Goal: Task Accomplishment & Management: Manage account settings

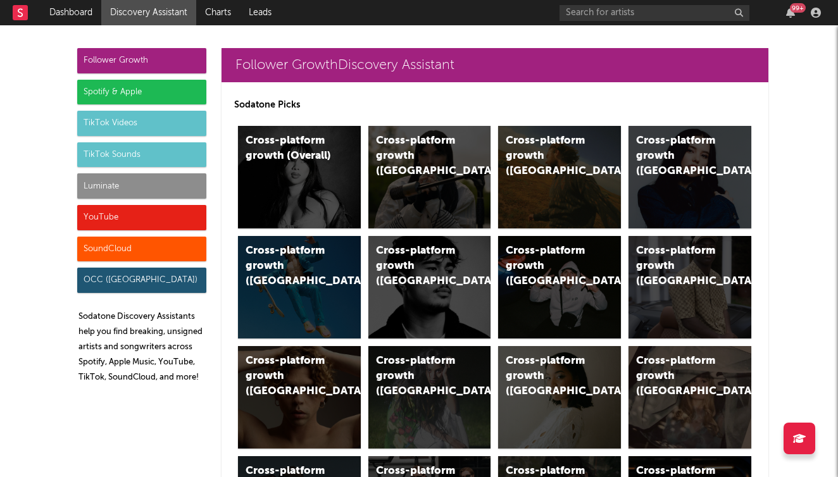
click at [140, 250] on div "SoundCloud" at bounding box center [141, 249] width 129 height 25
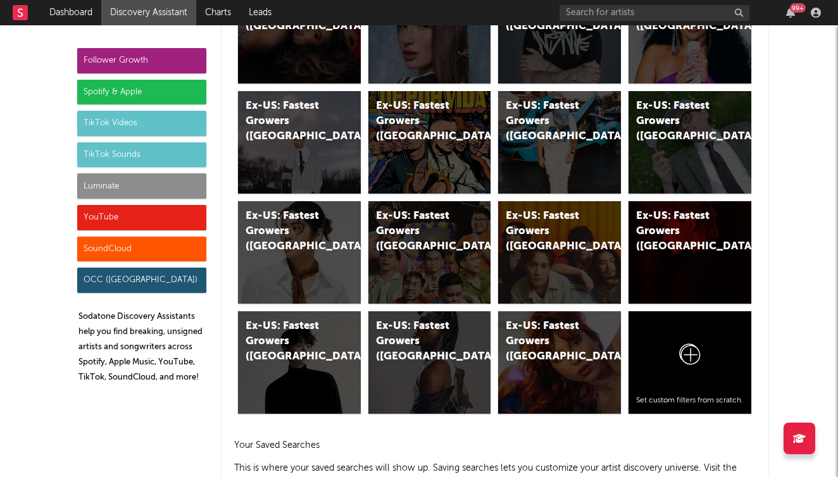
scroll to position [7503, 0]
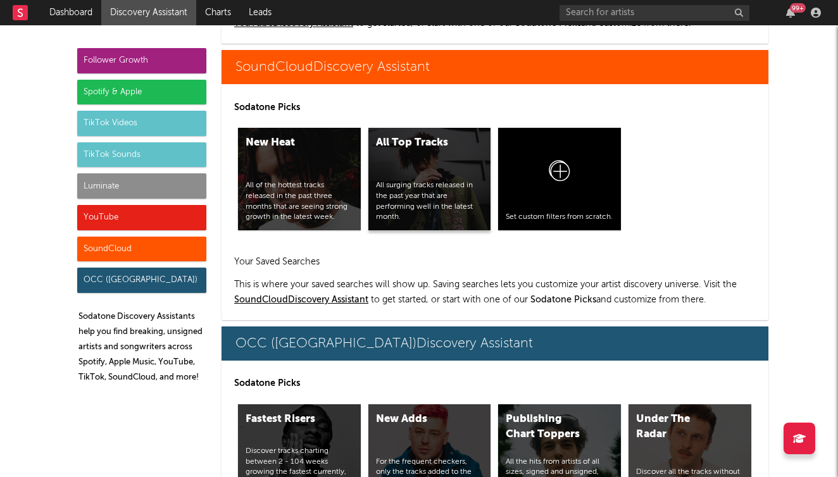
click at [391, 172] on div "All Top Tracks All surging tracks released in the past year that are performing…" at bounding box center [429, 179] width 123 height 103
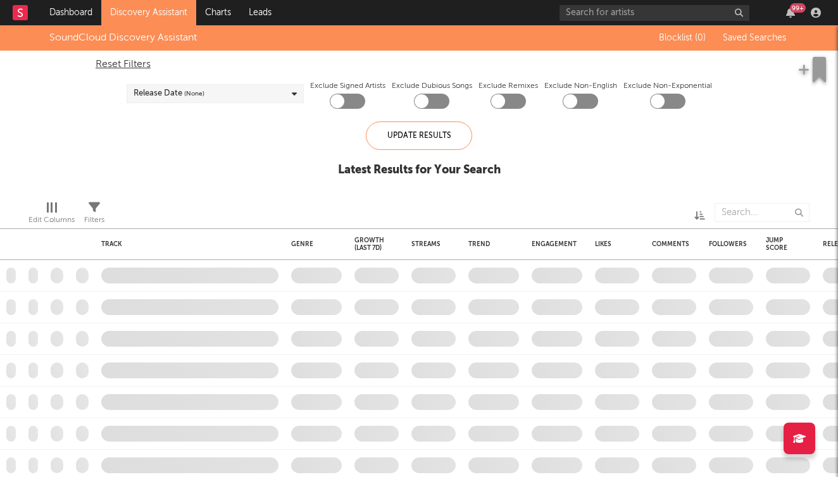
checkbox input "true"
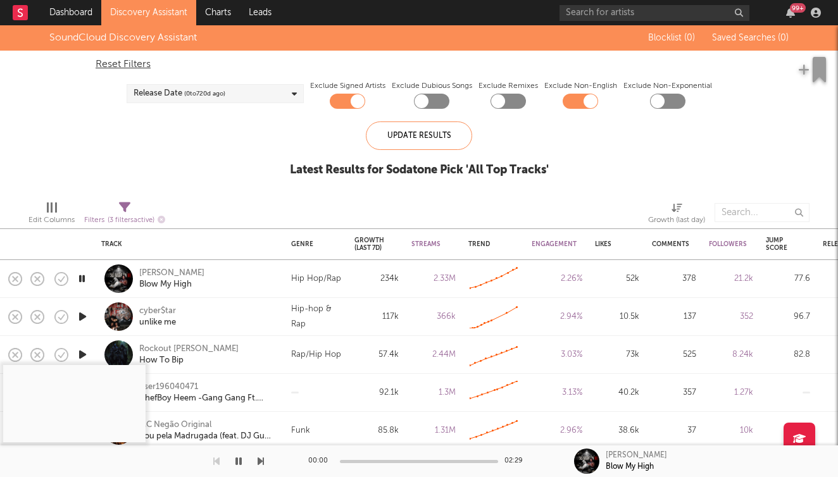
click at [82, 317] on icon "button" at bounding box center [82, 317] width 13 height 16
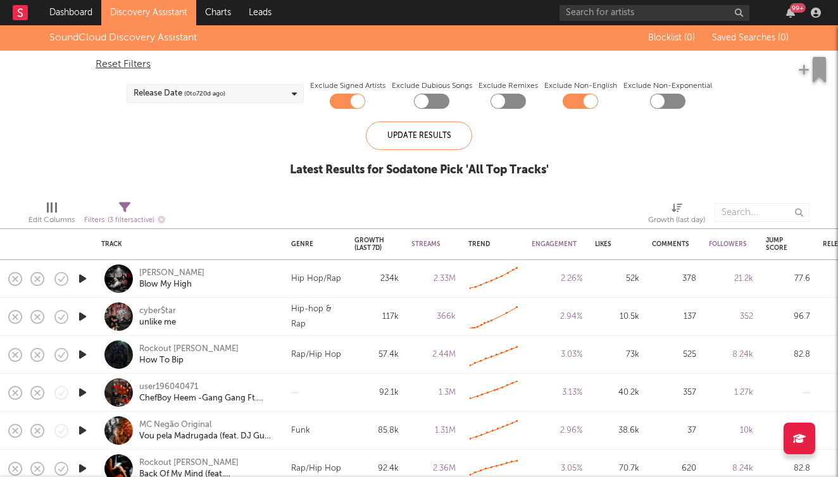
click at [82, 317] on icon "button" at bounding box center [82, 317] width 13 height 16
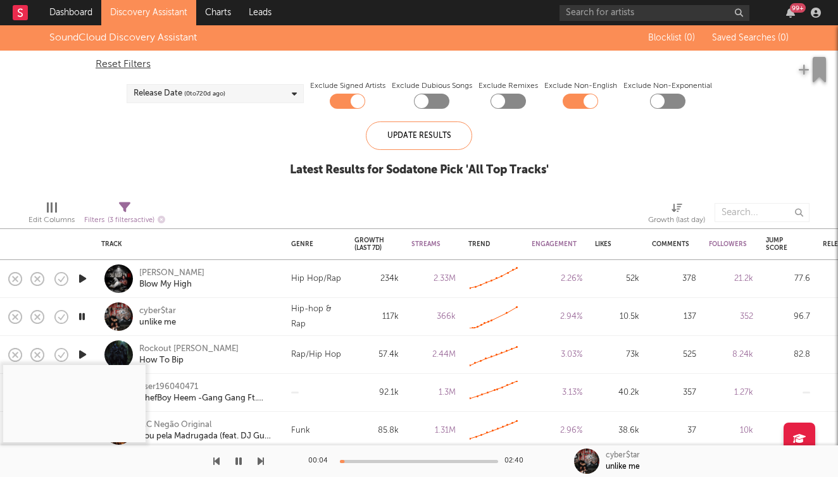
click at [82, 317] on icon "button" at bounding box center [82, 317] width 12 height 16
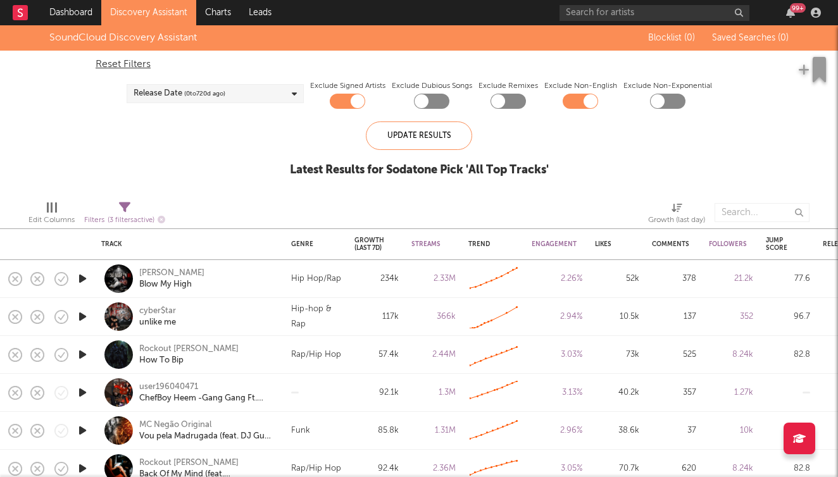
click at [82, 317] on icon "button" at bounding box center [82, 317] width 13 height 16
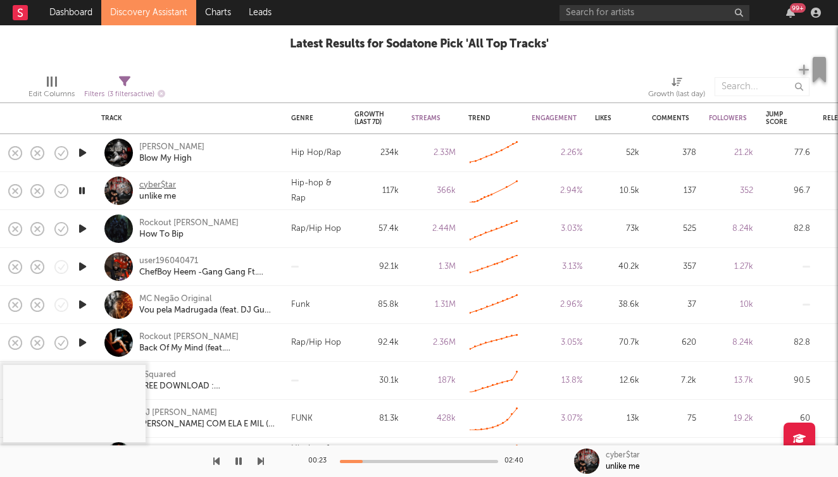
click at [156, 185] on div "cyber$tar" at bounding box center [157, 185] width 37 height 11
click at [81, 269] on icon "button" at bounding box center [82, 267] width 13 height 16
click at [84, 270] on icon "button" at bounding box center [82, 267] width 12 height 16
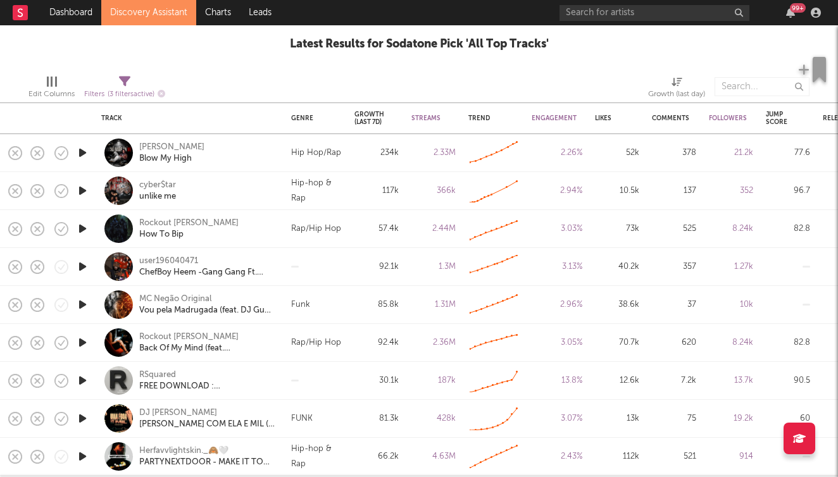
click at [84, 271] on icon "button" at bounding box center [82, 267] width 13 height 16
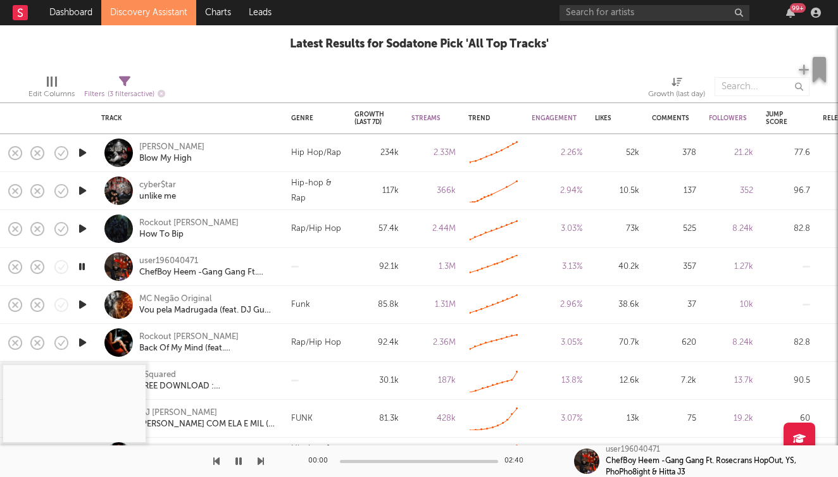
click at [84, 271] on icon "button" at bounding box center [82, 267] width 12 height 16
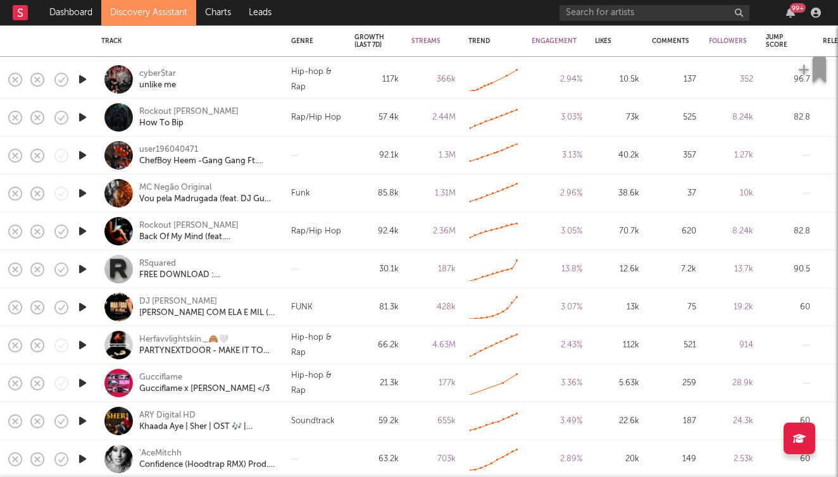
click at [85, 195] on icon "button" at bounding box center [82, 193] width 13 height 16
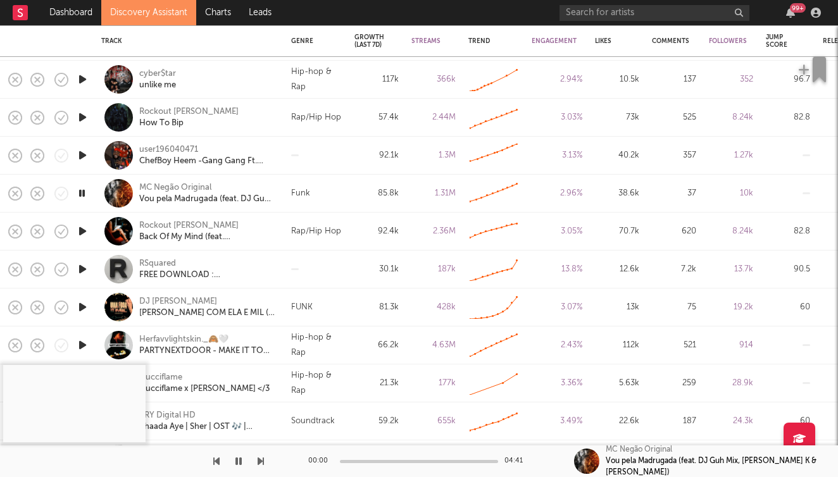
click at [84, 196] on icon "button" at bounding box center [82, 193] width 12 height 16
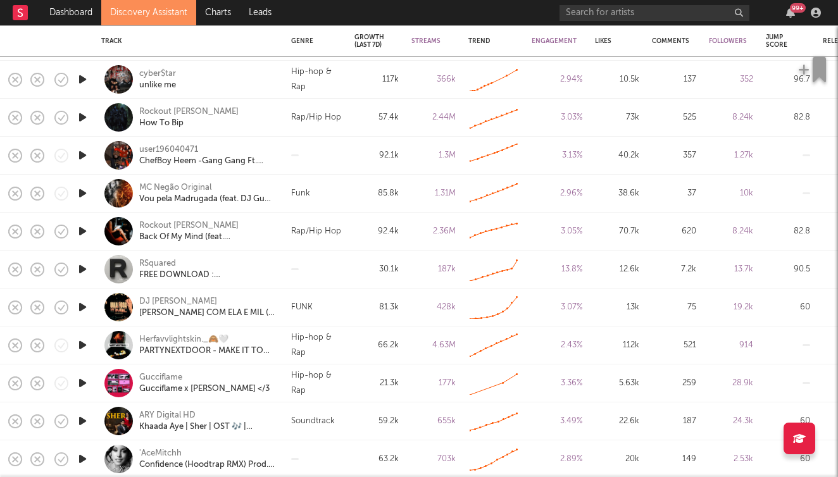
click at [82, 160] on icon "button" at bounding box center [82, 156] width 13 height 16
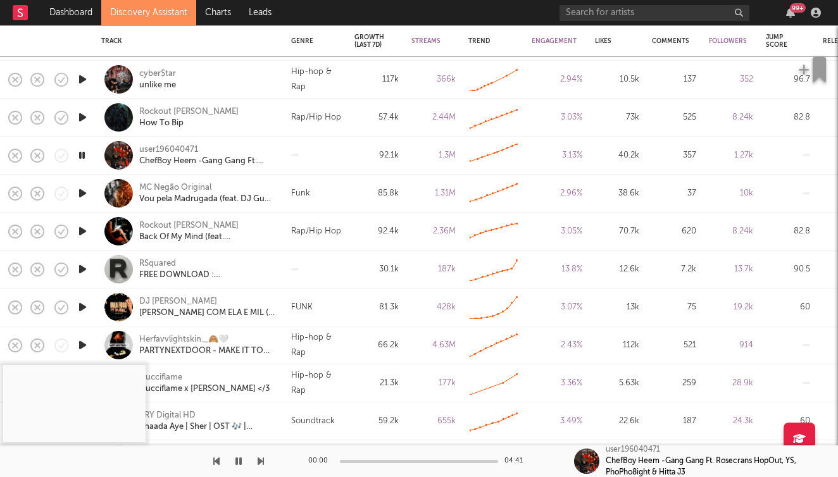
click at [82, 160] on icon "button" at bounding box center [82, 156] width 12 height 16
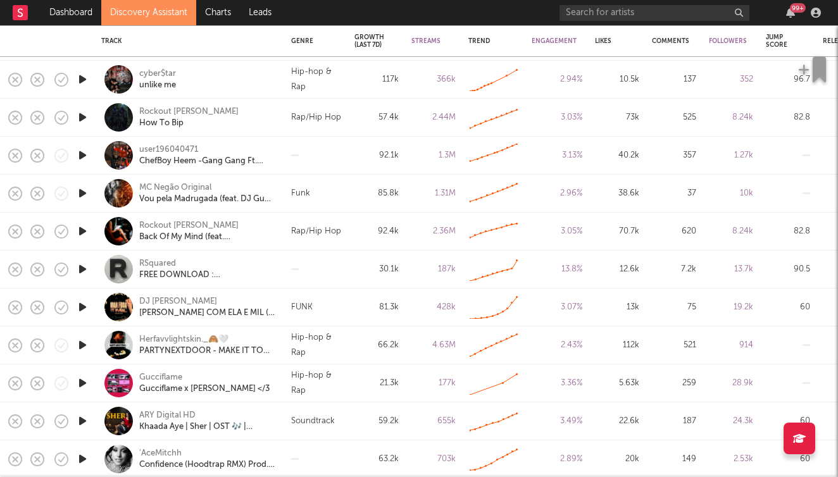
click at [82, 160] on icon "button" at bounding box center [82, 156] width 13 height 16
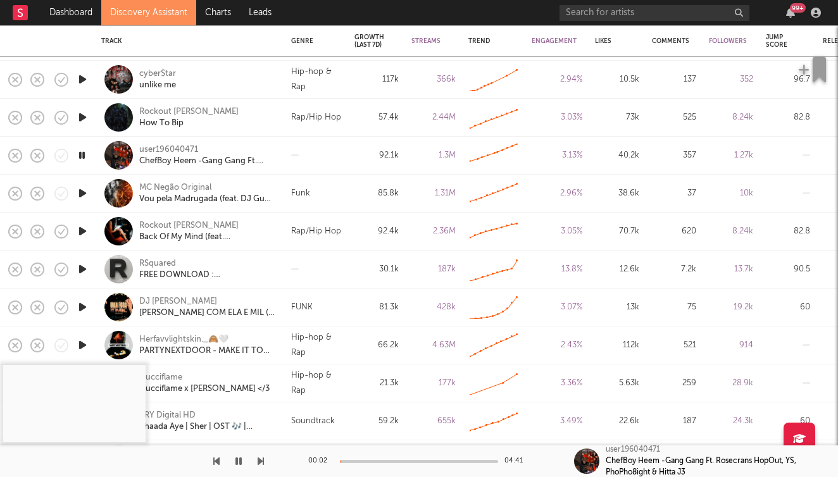
click at [82, 160] on icon "button" at bounding box center [82, 156] width 12 height 16
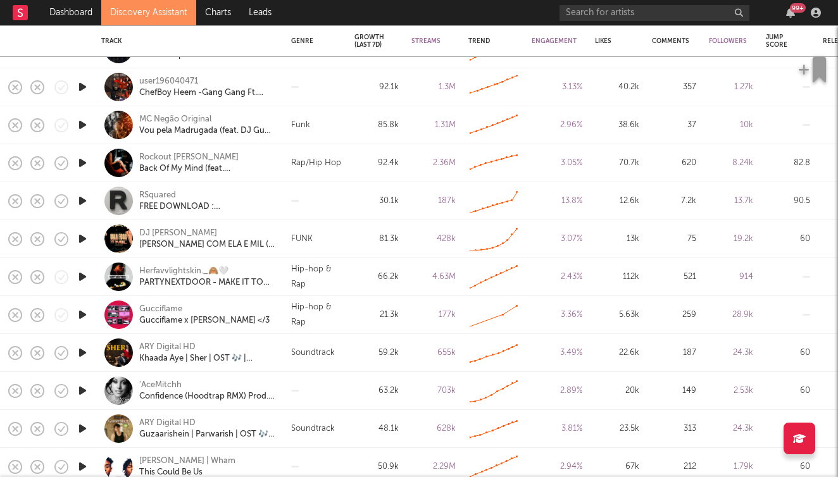
click at [85, 318] on icon "button" at bounding box center [82, 315] width 13 height 16
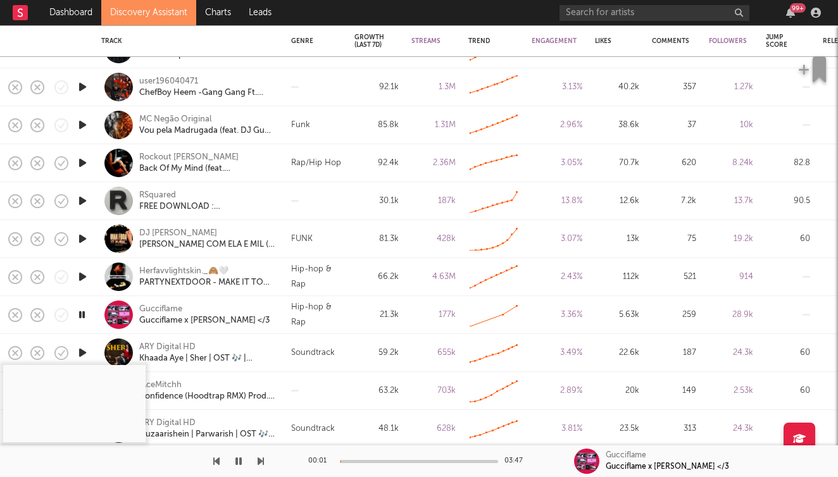
click at [366, 462] on div at bounding box center [419, 461] width 158 height 3
click at [237, 461] on icon "button" at bounding box center [238, 461] width 6 height 10
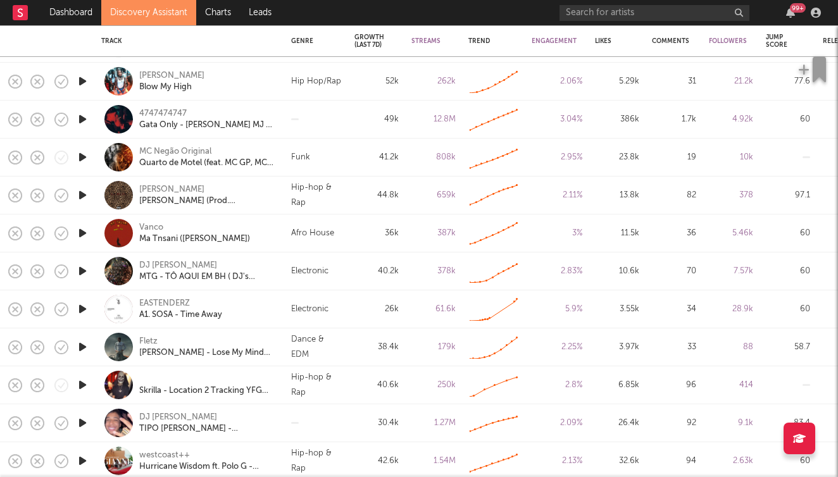
click at [88, 315] on icon "button" at bounding box center [82, 309] width 13 height 16
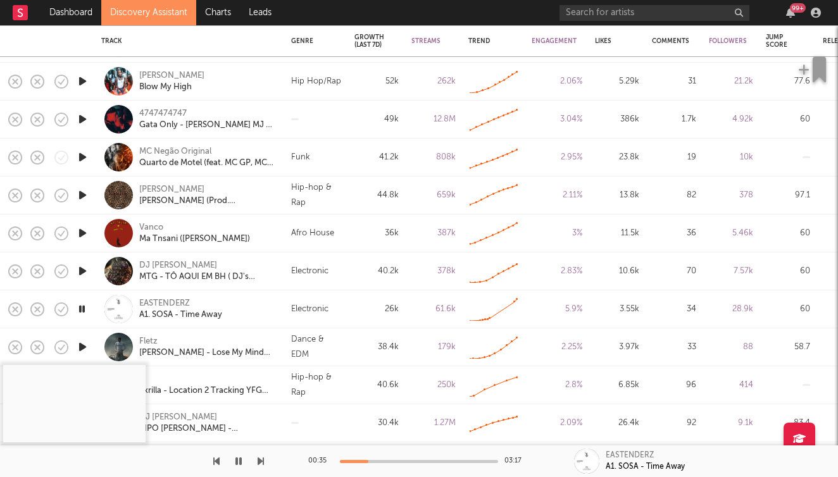
click at [86, 310] on icon "button" at bounding box center [82, 309] width 12 height 16
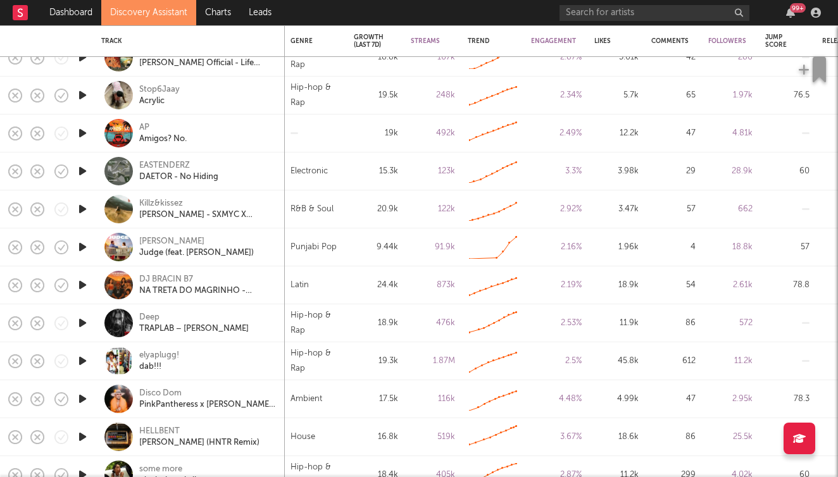
click at [82, 323] on icon "button" at bounding box center [82, 323] width 13 height 16
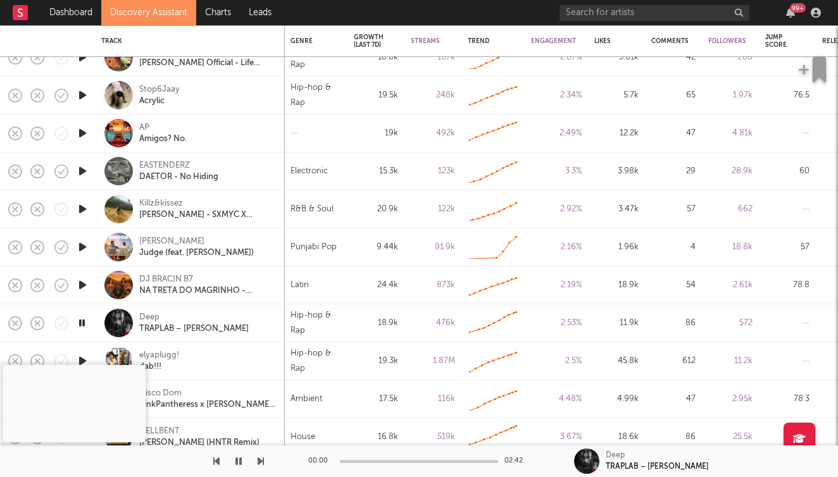
click at [82, 323] on icon "button" at bounding box center [82, 323] width 12 height 16
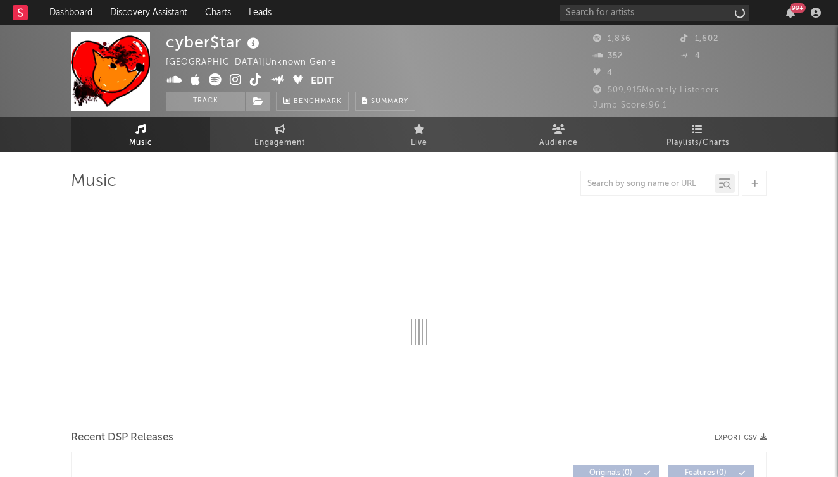
select select "1w"
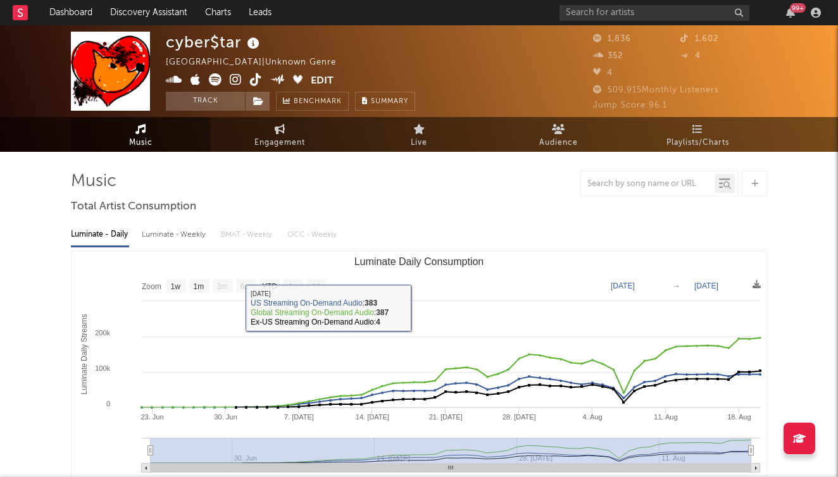
click at [170, 232] on div "Luminate - Weekly" at bounding box center [175, 235] width 66 height 22
select select "1w"
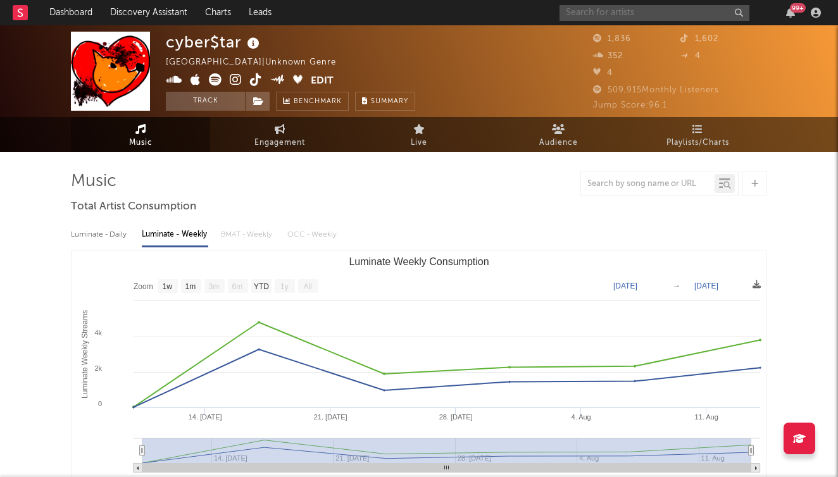
click at [594, 16] on input "text" at bounding box center [655, 13] width 190 height 16
type input "guccif"
click at [172, 0] on link "Discovery Assistant" at bounding box center [148, 12] width 95 height 25
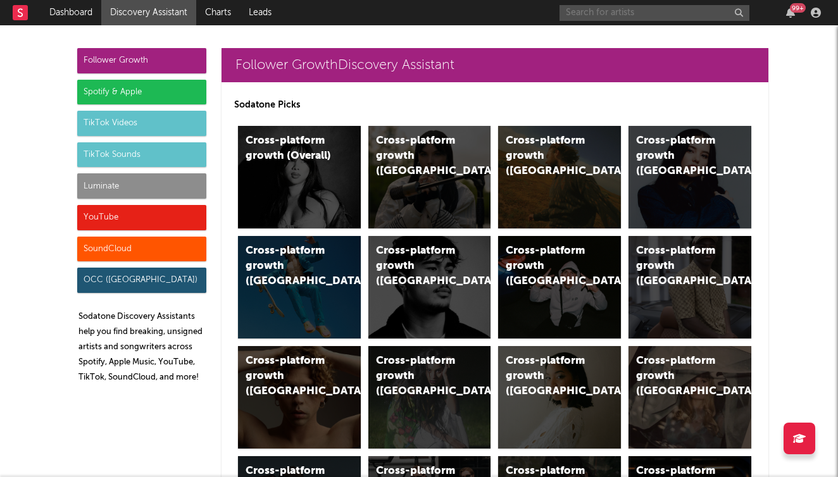
click at [658, 10] on input "text" at bounding box center [655, 13] width 190 height 16
click at [589, 9] on input "gucciflame" at bounding box center [655, 13] width 190 height 16
type input "gucci flame"
click at [495, 1] on nav "Dashboard Discovery Assistant Charts Leads gucci flame 99 +" at bounding box center [419, 12] width 838 height 25
click at [625, 18] on input "gucci flame" at bounding box center [655, 13] width 190 height 16
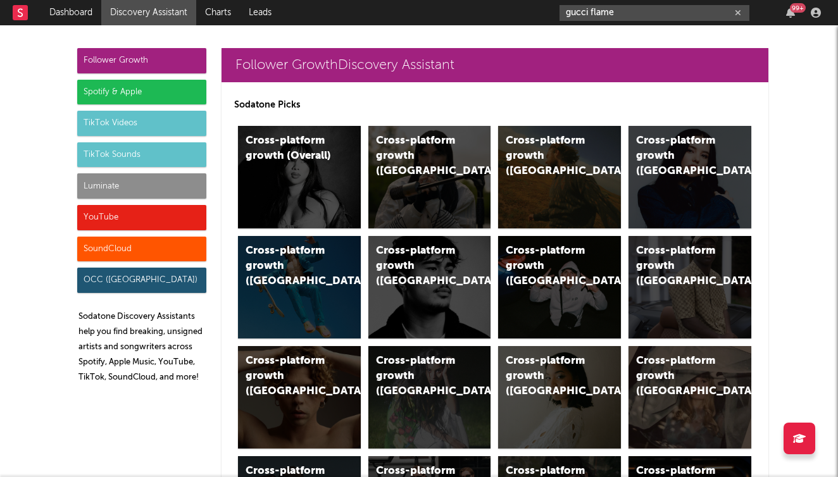
click at [736, 14] on icon "button" at bounding box center [738, 13] width 6 height 8
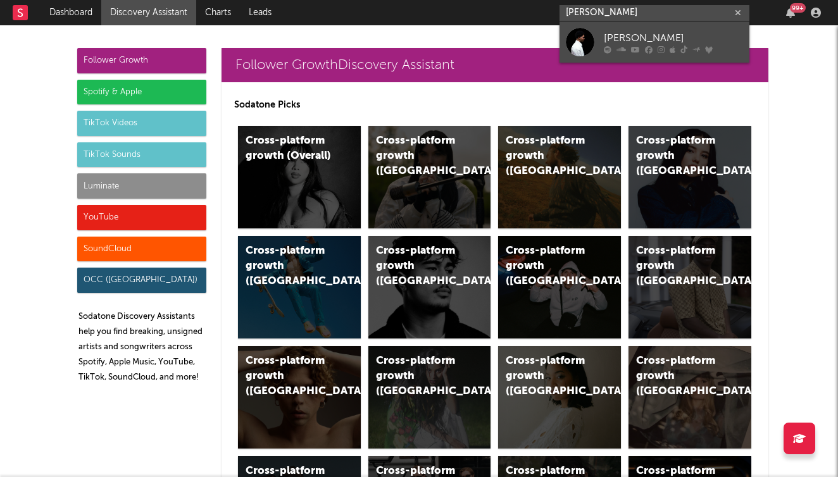
type input "[PERSON_NAME]"
click at [617, 37] on div "[PERSON_NAME]" at bounding box center [673, 37] width 139 height 15
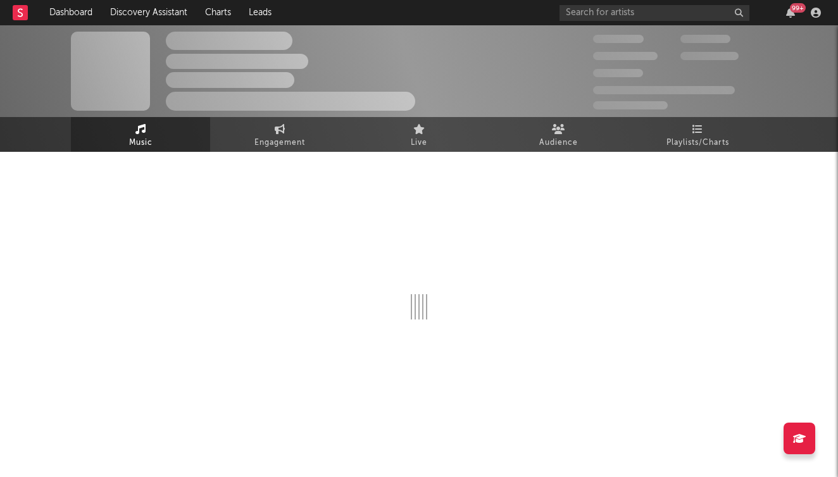
select select "6m"
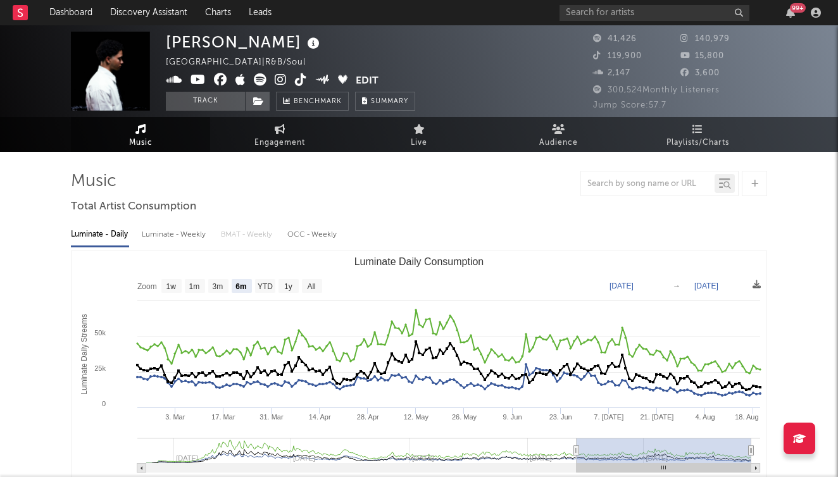
click at [163, 233] on div "Luminate - Weekly" at bounding box center [175, 235] width 66 height 22
select select "6m"
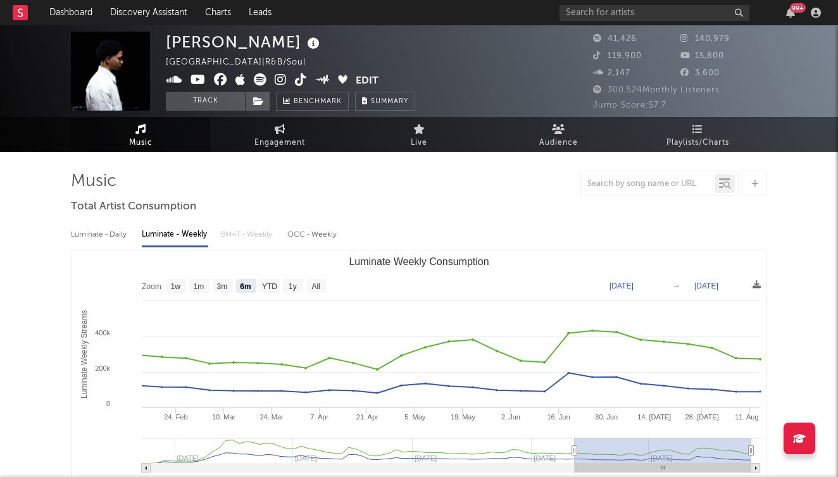
click at [280, 78] on icon at bounding box center [281, 79] width 12 height 13
click at [304, 73] on icon at bounding box center [301, 79] width 12 height 13
click at [613, 19] on input "text" at bounding box center [655, 13] width 190 height 16
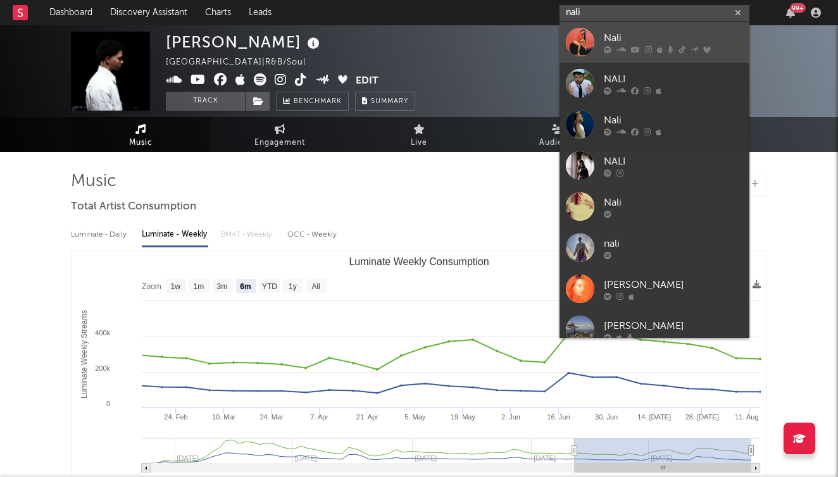
type input "nali"
click at [631, 43] on div "Nali" at bounding box center [673, 37] width 139 height 15
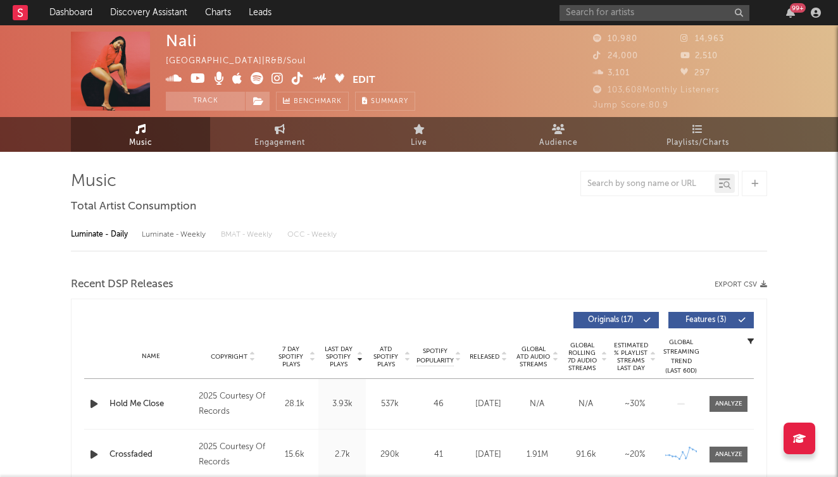
select select "6m"
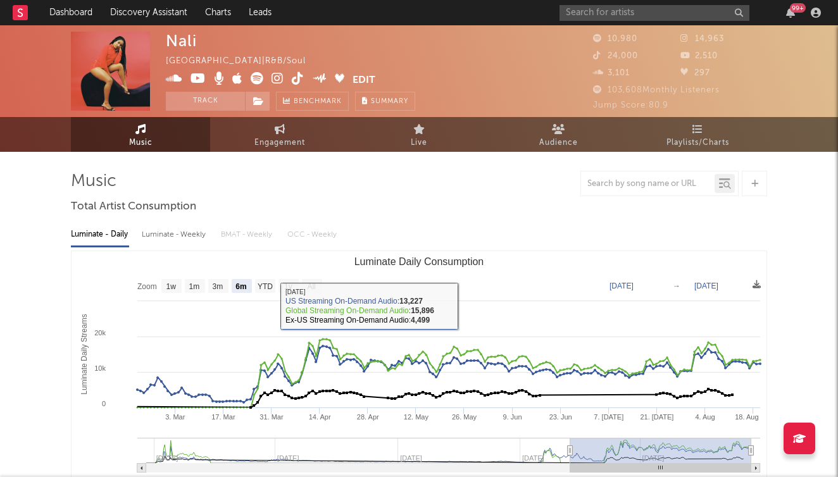
click at [187, 234] on div "Luminate - Weekly" at bounding box center [175, 235] width 66 height 22
select select "6m"
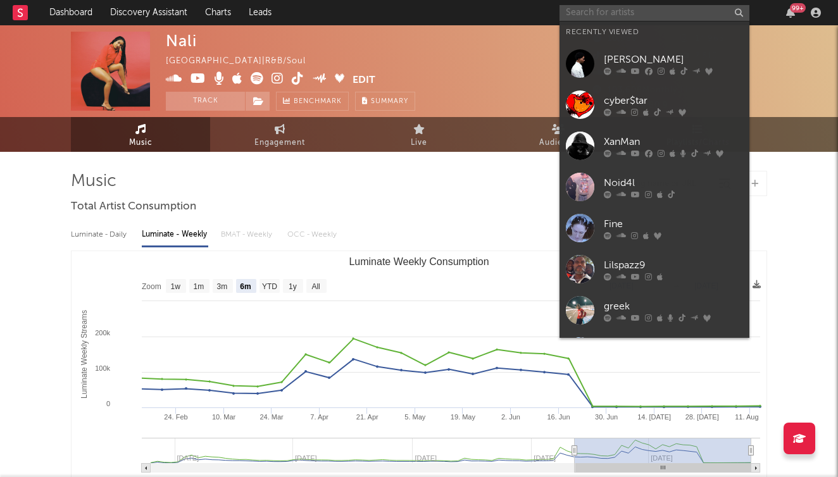
click at [582, 14] on input "text" at bounding box center [655, 13] width 190 height 16
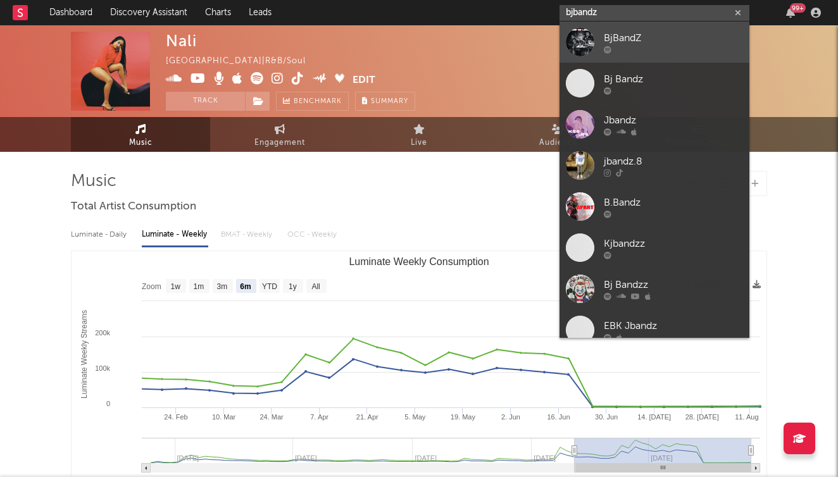
type input "bjbandz"
click at [601, 33] on link "BjBandZ" at bounding box center [655, 42] width 190 height 41
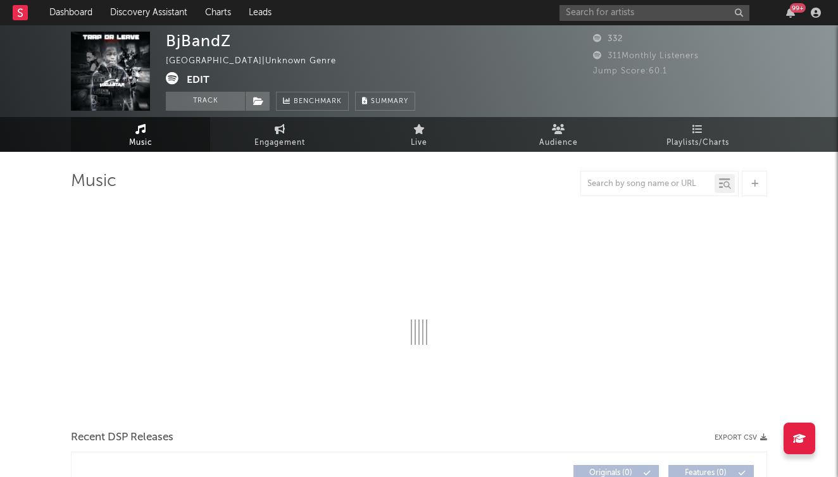
select select "1w"
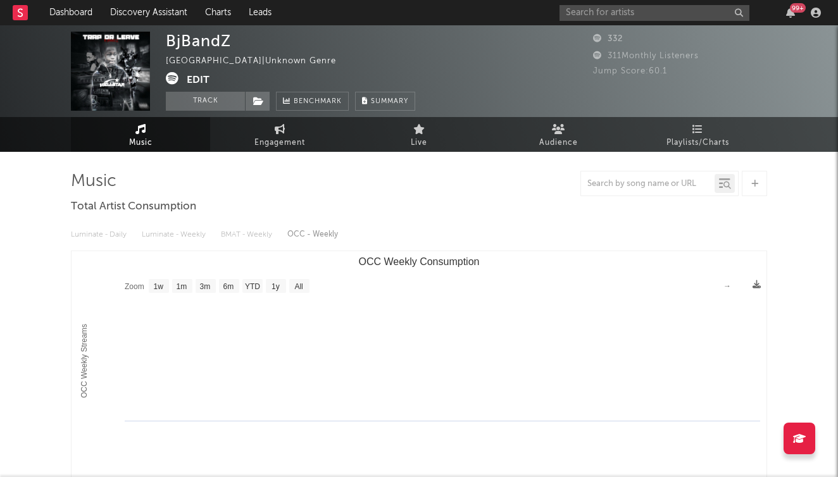
click at [196, 73] on button "Edit" at bounding box center [198, 80] width 23 height 16
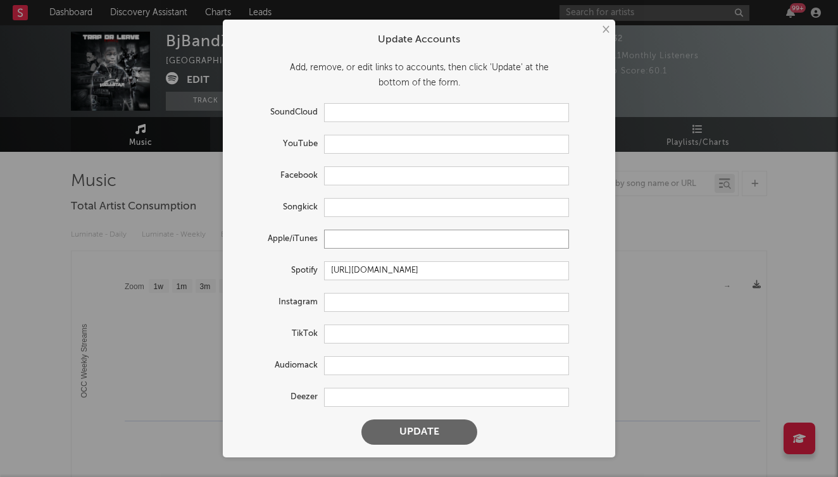
click at [367, 239] on input "text" at bounding box center [446, 239] width 245 height 19
click at [366, 242] on input "text" at bounding box center [446, 239] width 245 height 19
paste input "[URL][DOMAIN_NAME]"
type input "[URL][DOMAIN_NAME]"
click at [404, 438] on button "Update" at bounding box center [419, 432] width 116 height 25
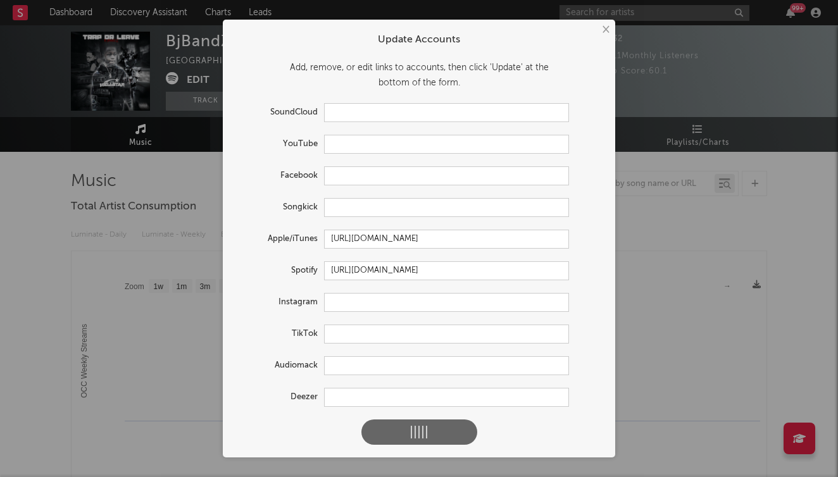
select select "1w"
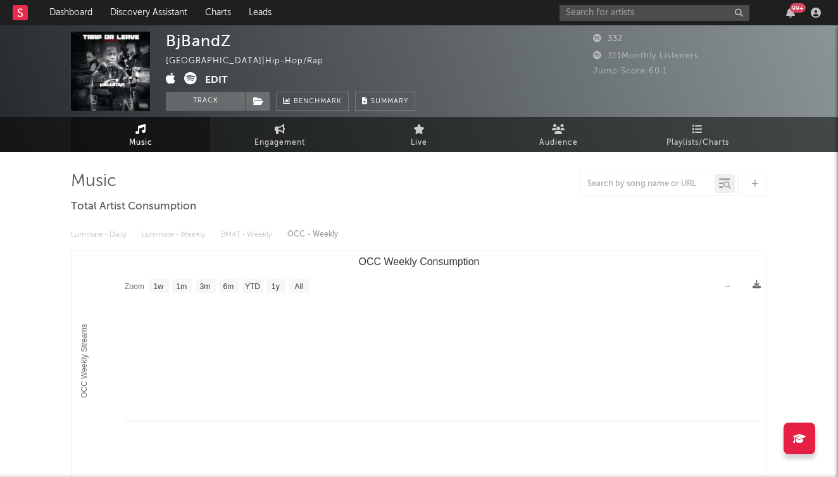
click at [219, 73] on button "Edit" at bounding box center [216, 80] width 23 height 16
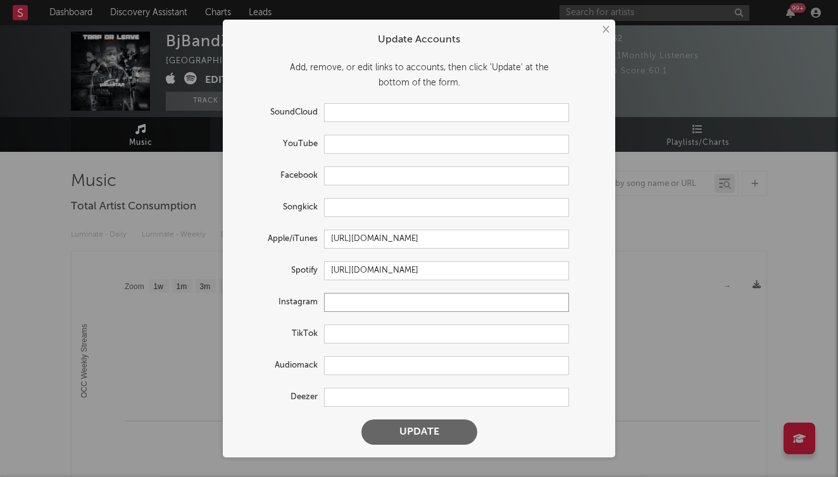
click at [348, 299] on input "text" at bounding box center [446, 302] width 245 height 19
paste input "[URL][DOMAIN_NAME]"
type input "[URL][DOMAIN_NAME]"
click at [410, 426] on button "Update" at bounding box center [419, 432] width 116 height 25
click at [372, 148] on input "text" at bounding box center [446, 144] width 245 height 19
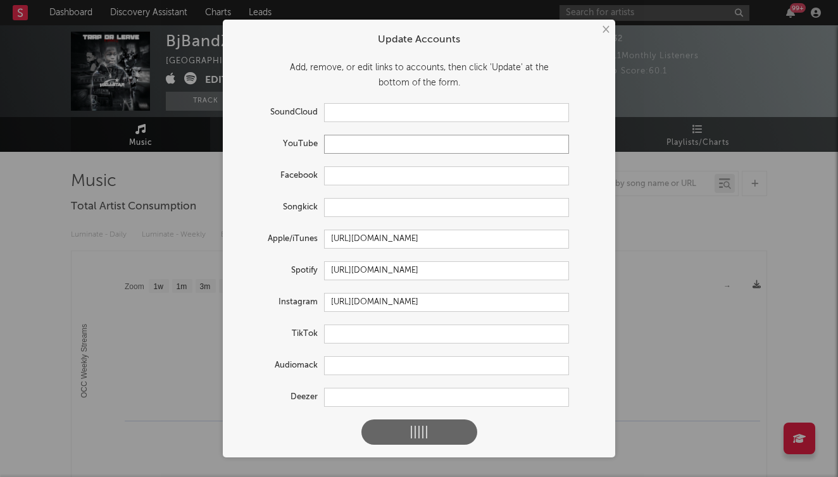
paste input "[URL][DOMAIN_NAME]"
type input "[URL][DOMAIN_NAME]"
click at [403, 434] on div at bounding box center [419, 432] width 40 height 13
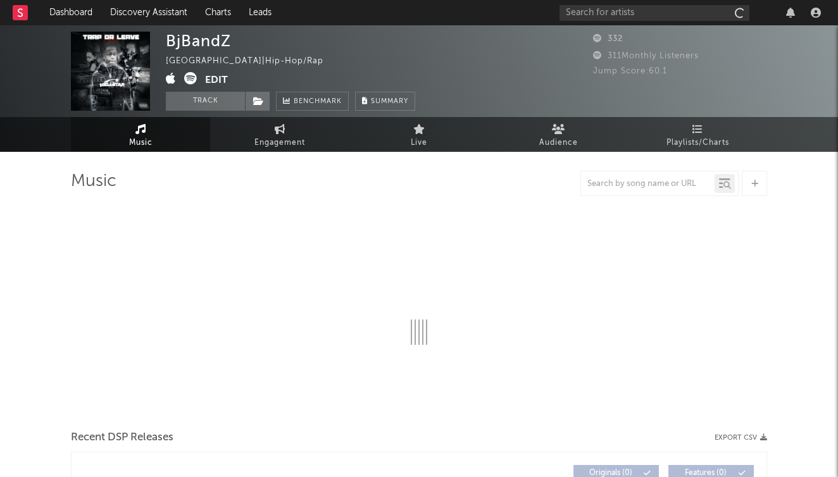
click at [220, 79] on button "Edit" at bounding box center [216, 80] width 23 height 16
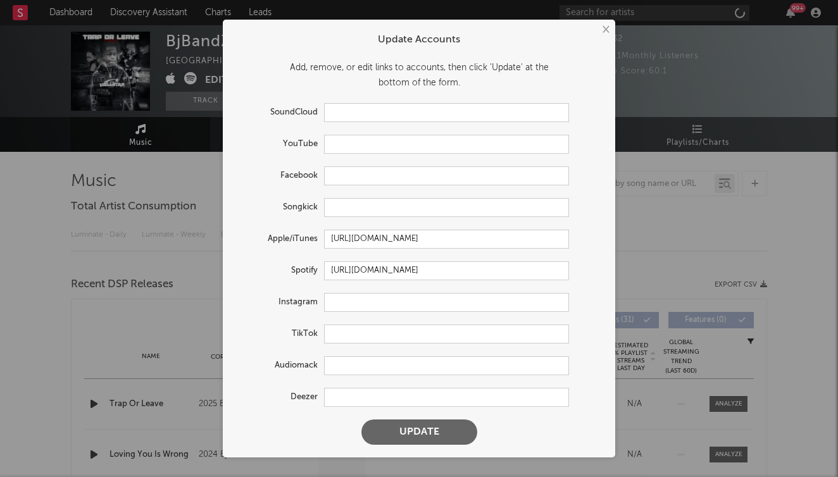
select select "1w"
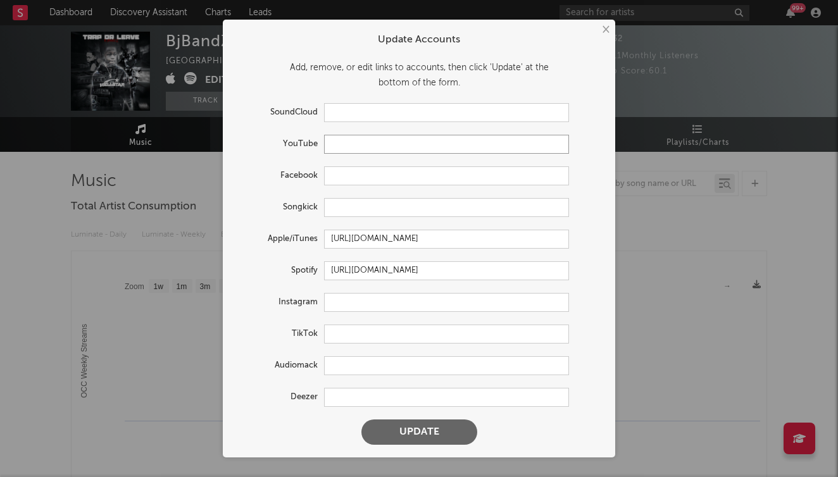
click at [349, 146] on input "text" at bounding box center [446, 144] width 245 height 19
paste input "https://www.youtube.com/watch?v=lrgHOlur3_k&list=RDlrgHOlur3_k&start_radio=1"
type input "https://www.youtube.com/watch?v=lrgHOlur3_k&list=RDlrgHOlur3_k&start_radio=1"
click at [399, 425] on button "Update" at bounding box center [419, 432] width 116 height 25
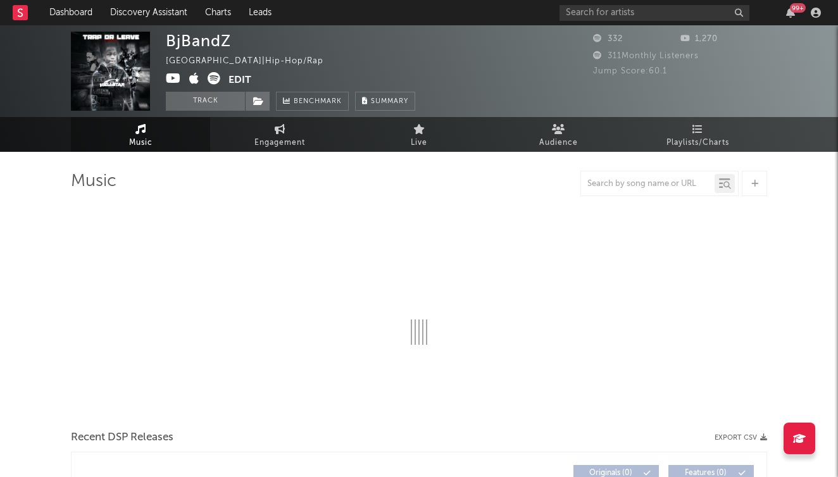
select select "1w"
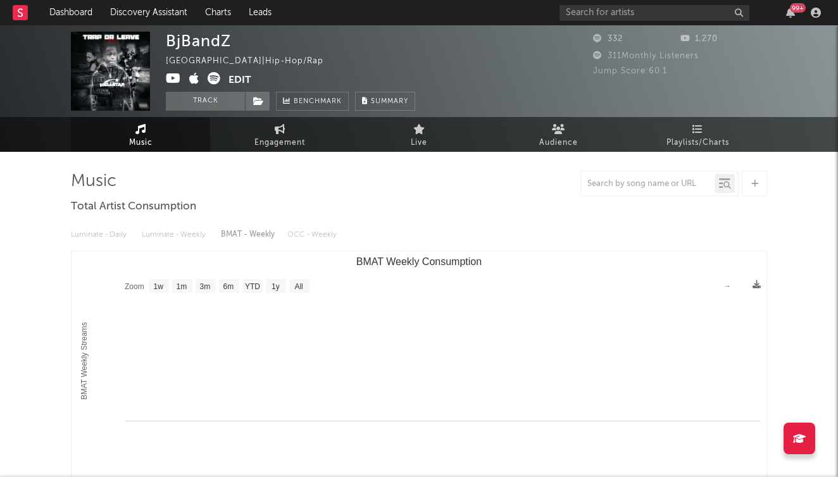
click at [234, 82] on button "Edit" at bounding box center [240, 80] width 23 height 16
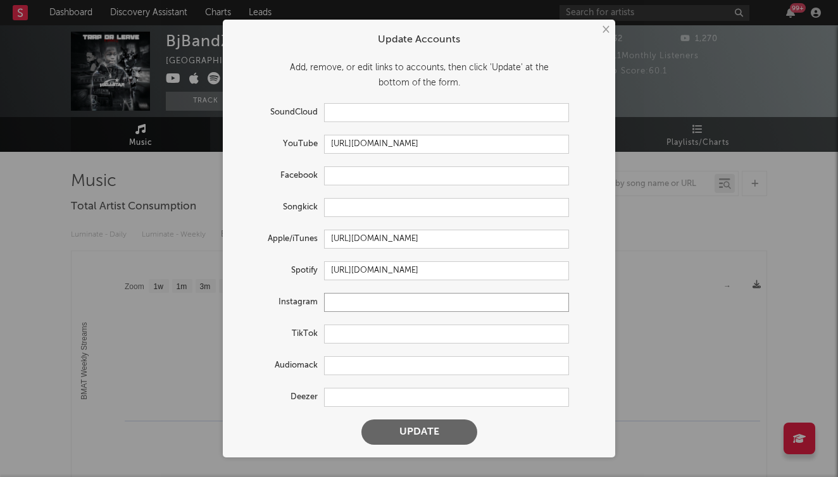
click at [367, 304] on input "text" at bounding box center [446, 302] width 245 height 19
paste input "https://www.instagram.com/1bjbandz/"
type input "https://www.instagram.com/1bjbandz/"
click at [420, 436] on button "Update" at bounding box center [419, 432] width 116 height 25
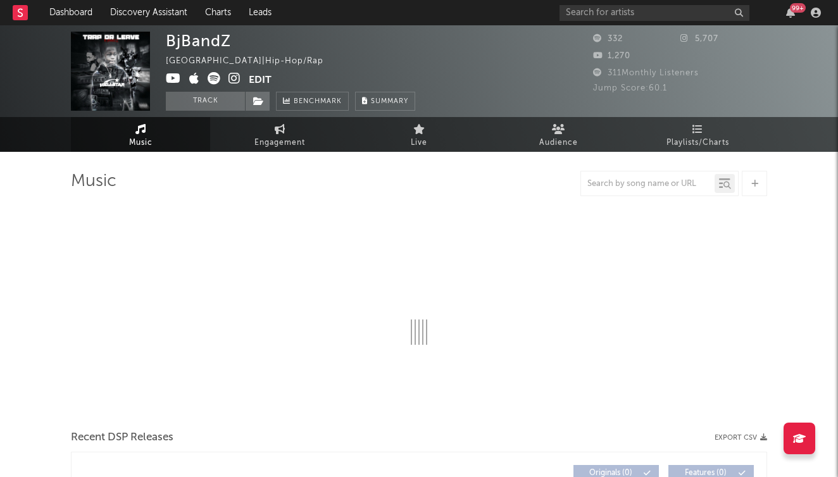
select select "1w"
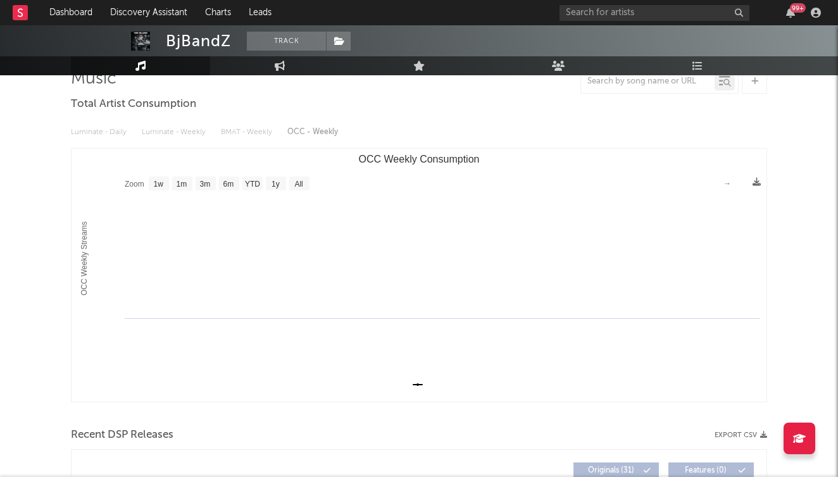
scroll to position [58, 0]
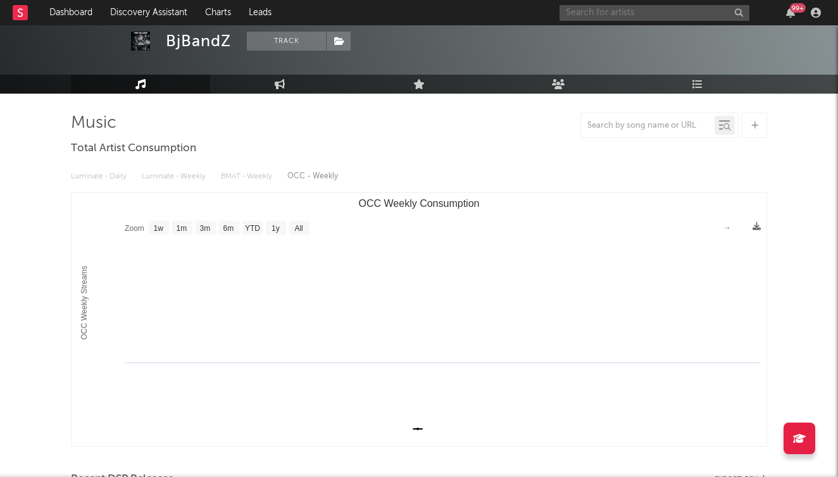
click at [689, 15] on input "text" at bounding box center [655, 13] width 190 height 16
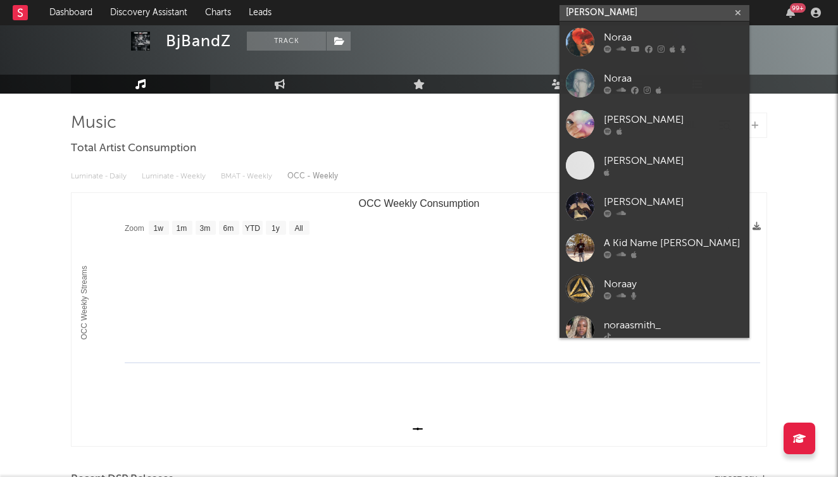
type input "Nora"
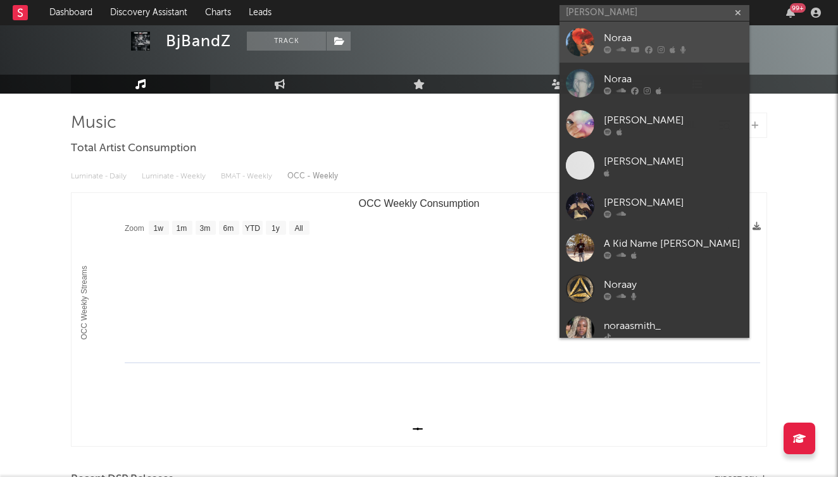
drag, startPoint x: 689, startPoint y: 15, endPoint x: 689, endPoint y: 46, distance: 31.0
click at [689, 46] on div at bounding box center [673, 50] width 139 height 8
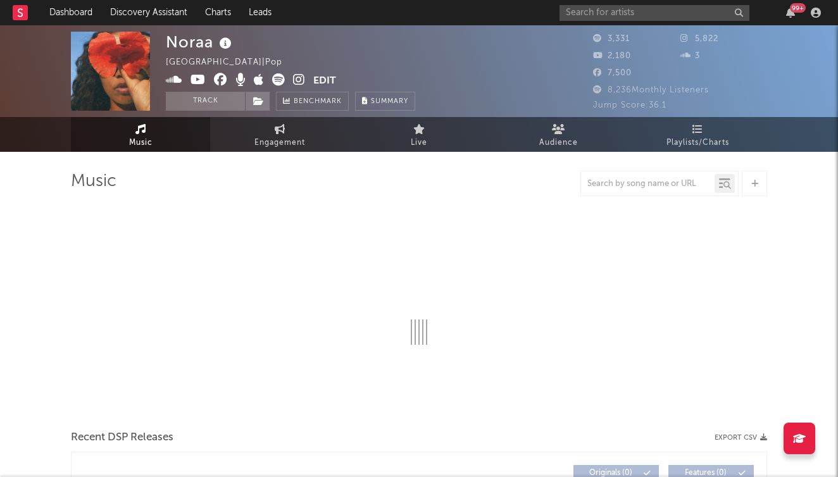
select select "6m"
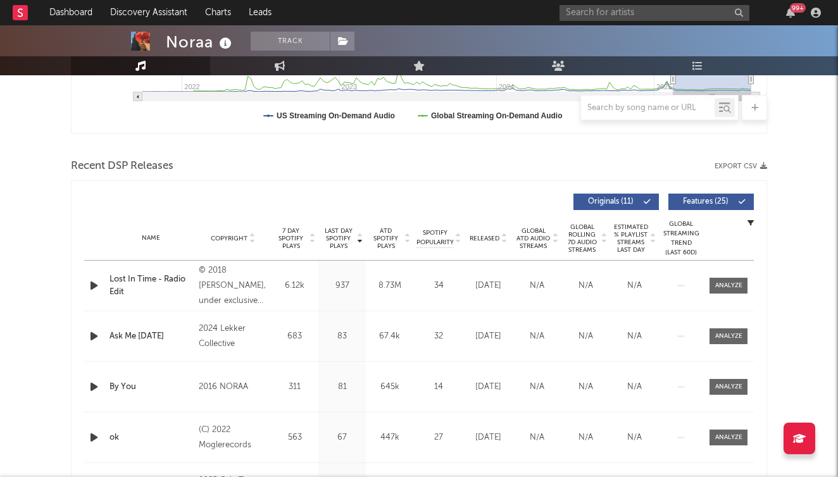
scroll to position [373, 0]
